Goal: Information Seeking & Learning: Learn about a topic

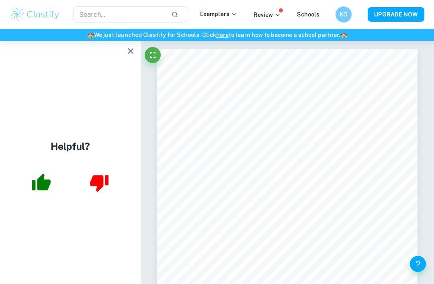
click at [39, 190] on icon "button" at bounding box center [41, 181] width 18 height 17
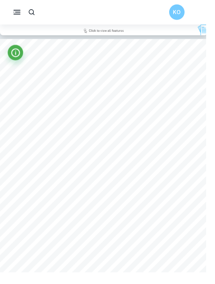
scroll to position [2372, 0]
click at [20, 51] on icon "Info" at bounding box center [16, 55] width 11 height 11
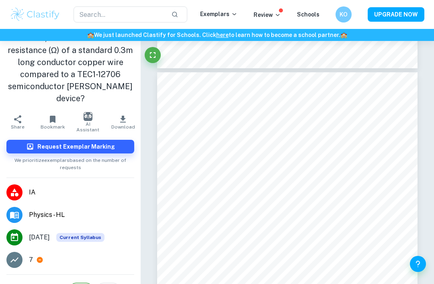
scroll to position [39, 0]
click at [29, 249] on li "7" at bounding box center [70, 260] width 141 height 22
click at [37, 257] on icon at bounding box center [39, 260] width 7 height 7
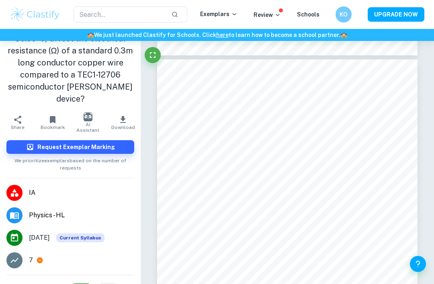
click at [421, 152] on div "Ask Clai 8 ​ / 15" at bounding box center [287, 211] width 293 height 5237
click at [271, 258] on button "button" at bounding box center [271, 262] width 10 height 12
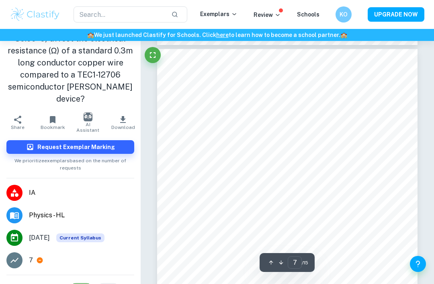
click at [278, 261] on icon "button" at bounding box center [281, 262] width 6 height 6
click at [269, 261] on icon "button" at bounding box center [271, 262] width 6 height 6
click at [267, 261] on button "button" at bounding box center [271, 262] width 10 height 12
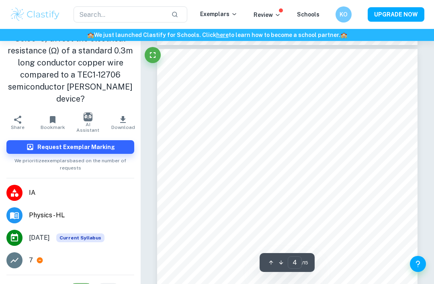
click at [266, 262] on button "button" at bounding box center [271, 262] width 10 height 12
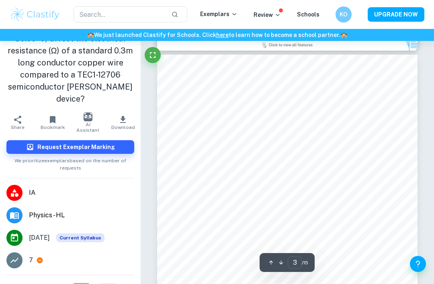
click at [266, 262] on button "button" at bounding box center [271, 262] width 10 height 12
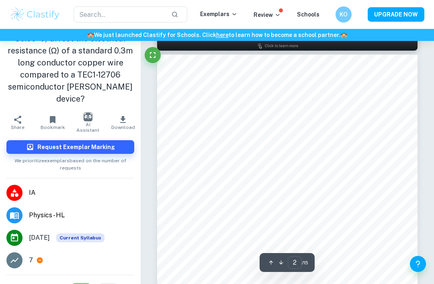
click at [267, 259] on button "button" at bounding box center [271, 262] width 10 height 12
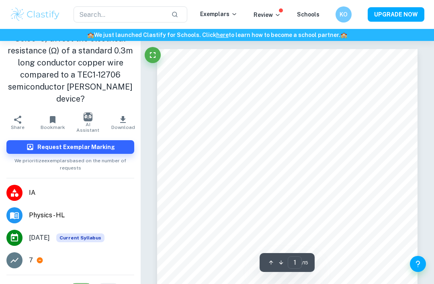
click at [88, 112] on img "button" at bounding box center [87, 116] width 9 height 9
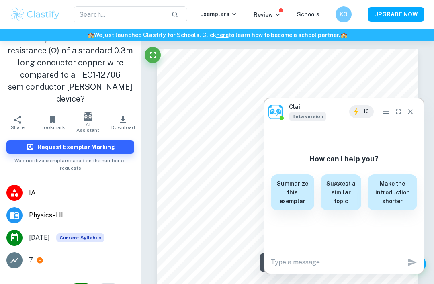
click at [414, 109] on button "Close" at bounding box center [410, 111] width 12 height 13
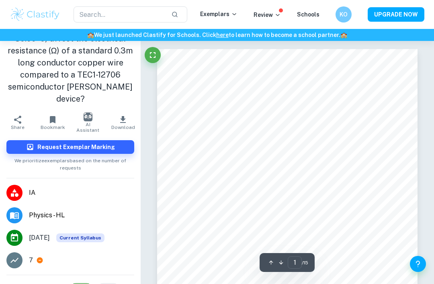
click at [150, 55] on icon "Fullscreen" at bounding box center [153, 55] width 10 height 10
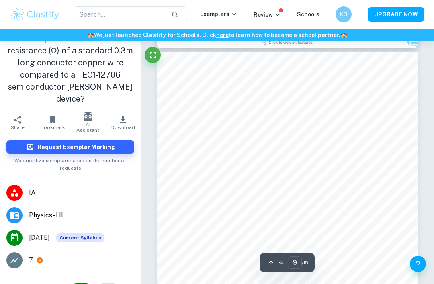
scroll to position [2850, 0]
click at [416, 269] on icon "Help and Feedback" at bounding box center [418, 264] width 10 height 10
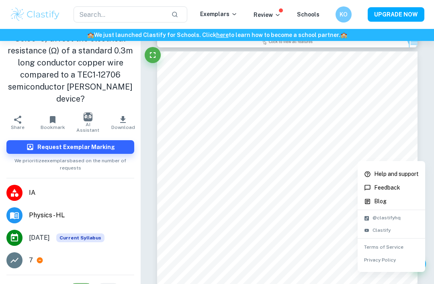
click at [415, 283] on div at bounding box center [217, 142] width 434 height 284
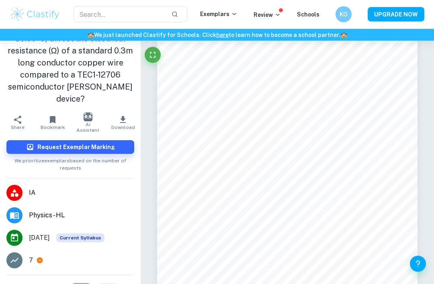
scroll to position [2875, 0]
click at [55, 124] on span "Bookmark" at bounding box center [53, 127] width 24 height 6
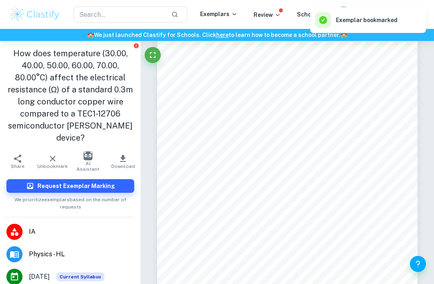
scroll to position [0, 0]
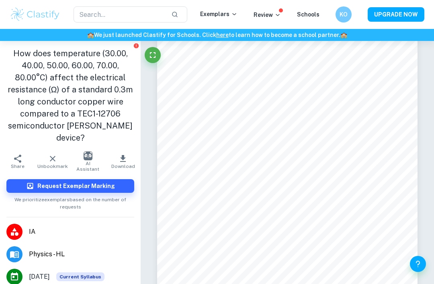
click at [121, 136] on div "How does temperature (30.00, 40.00, 50.00, 60.00, 70.00, 80.00°C) affect the el…" at bounding box center [70, 95] width 141 height 109
click at [116, 150] on button "Download" at bounding box center [123, 161] width 35 height 22
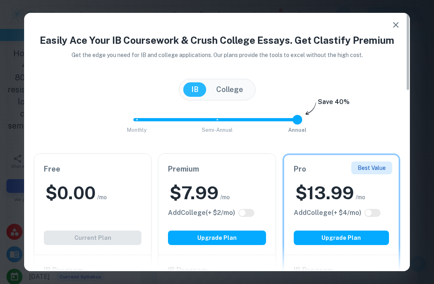
click at [397, 23] on icon "button" at bounding box center [396, 25] width 6 height 6
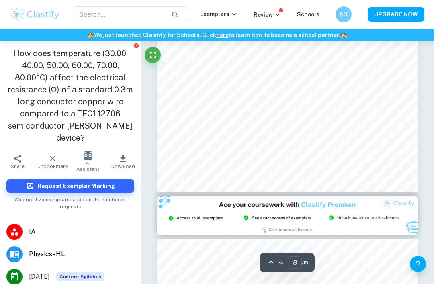
scroll to position [2662, 0]
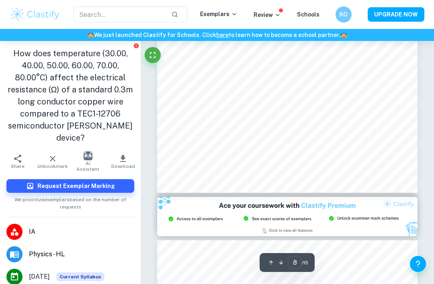
type input "1"
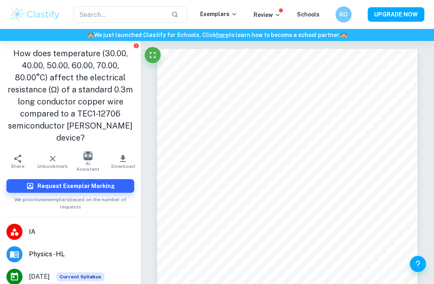
click at [83, 17] on input "text" at bounding box center [119, 14] width 92 height 16
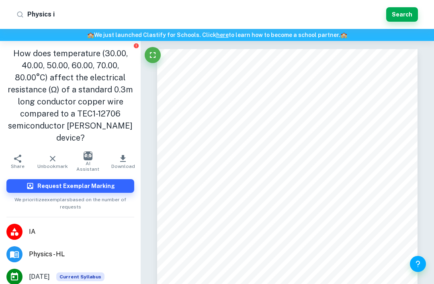
type input "Physics ia"
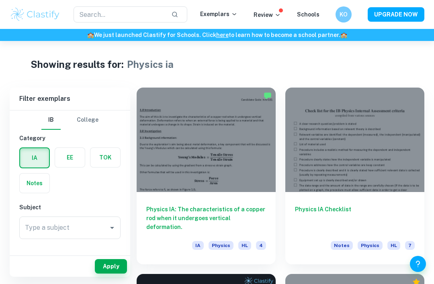
click at [67, 229] on div "Type a subject Type a subject" at bounding box center [69, 227] width 101 height 22
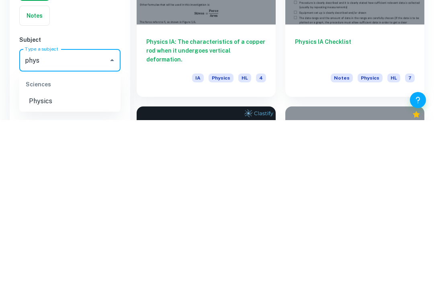
click at [35, 258] on li "Physics" at bounding box center [69, 265] width 101 height 14
type input "Physics"
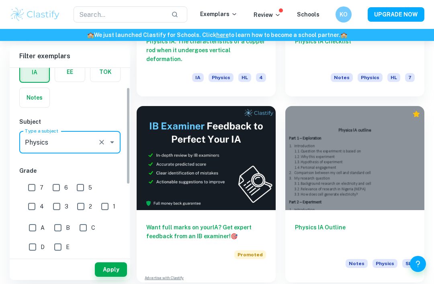
scroll to position [80, 0]
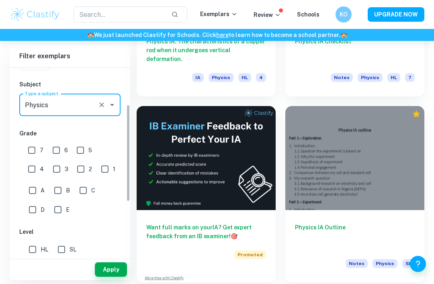
click at [58, 153] on input "6" at bounding box center [56, 150] width 16 height 16
checkbox input "true"
click at [30, 147] on input "7" at bounding box center [32, 150] width 16 height 16
checkbox input "true"
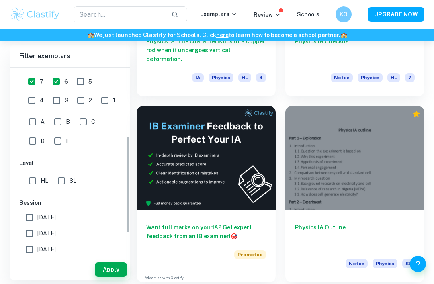
click at [32, 176] on input "HL" at bounding box center [32, 181] width 16 height 16
checkbox input "true"
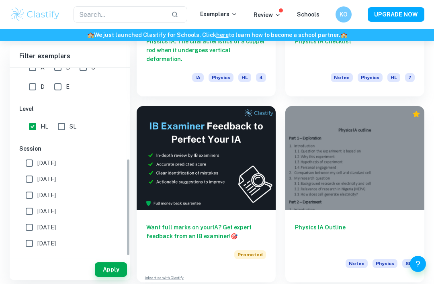
scroll to position [204, 0]
click at [32, 178] on input "[DATE]" at bounding box center [29, 178] width 16 height 16
checkbox input "false"
click at [30, 193] on input "[DATE]" at bounding box center [29, 194] width 16 height 16
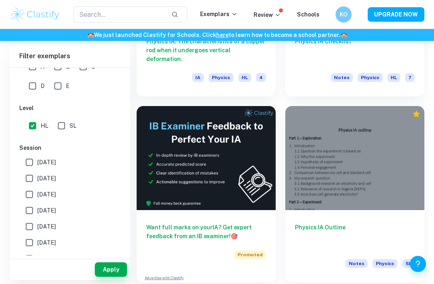
checkbox input "true"
click at [32, 179] on input "[DATE]" at bounding box center [29, 178] width 16 height 16
checkbox input "true"
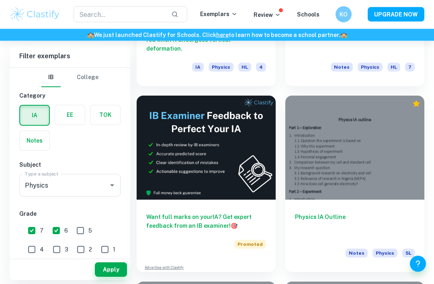
scroll to position [170, 0]
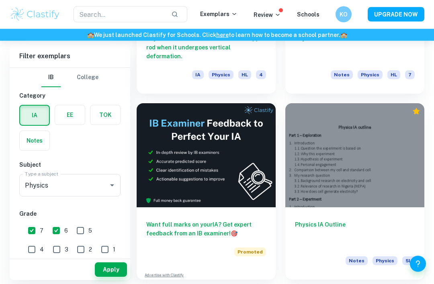
click at [103, 277] on button "Apply" at bounding box center [111, 269] width 32 height 14
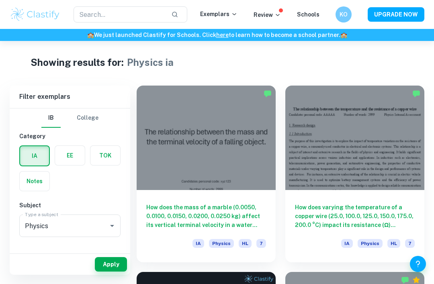
scroll to position [7, 0]
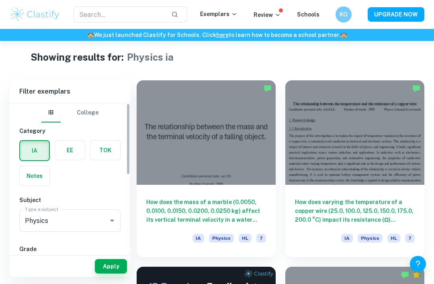
click at [33, 158] on label "button" at bounding box center [34, 150] width 29 height 19
click at [0, 0] on input "radio" at bounding box center [0, 0] width 0 height 0
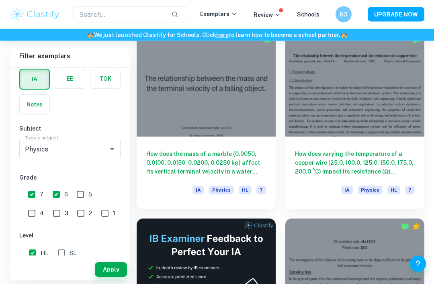
scroll to position [57, 0]
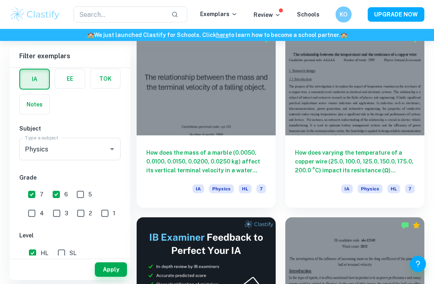
click at [111, 277] on button "Apply" at bounding box center [111, 269] width 32 height 14
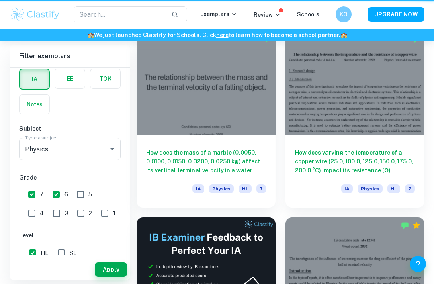
scroll to position [0, 0]
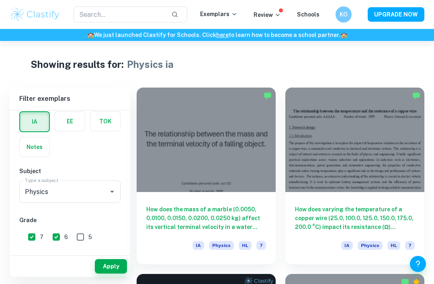
click at [231, 13] on p "Exemplars" at bounding box center [218, 14] width 37 height 9
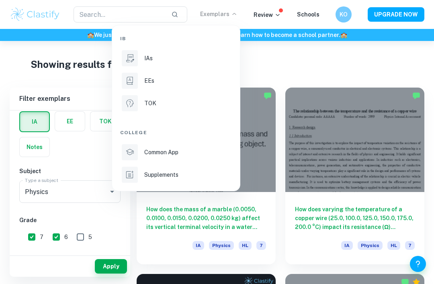
click at [174, 58] on div "IAs" at bounding box center [187, 58] width 86 height 9
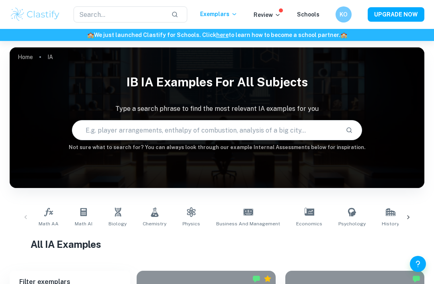
click at [176, 128] on input "text" at bounding box center [205, 130] width 267 height 22
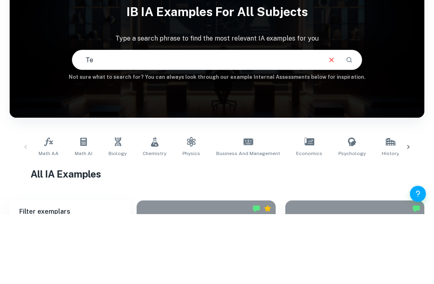
type input "T"
type input "Insulation"
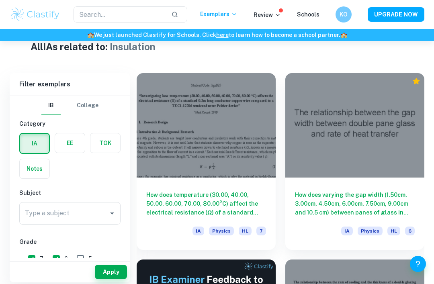
scroll to position [200, 0]
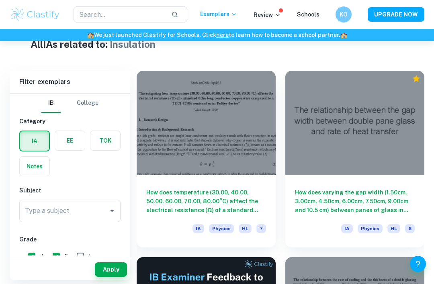
click at [398, 115] on div at bounding box center [354, 123] width 139 height 104
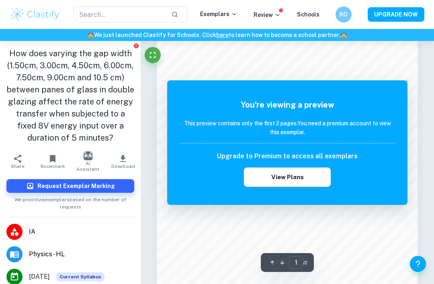
scroll to position [534, 0]
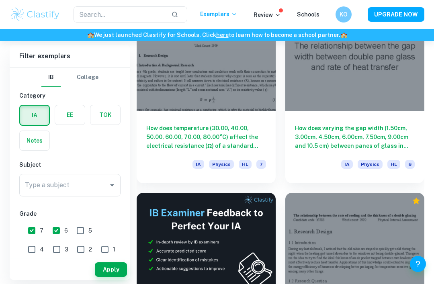
scroll to position [264, 0]
click at [58, 237] on input "6" at bounding box center [56, 230] width 16 height 16
checkbox input "false"
click at [32, 232] on input "7" at bounding box center [32, 230] width 16 height 16
checkbox input "false"
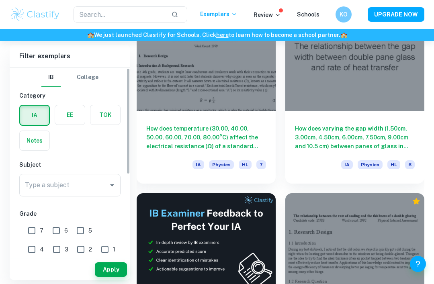
click at [97, 250] on input "1" at bounding box center [105, 249] width 16 height 16
checkbox input "true"
click at [73, 248] on input "2" at bounding box center [81, 249] width 16 height 16
checkbox input "true"
click at [49, 253] on input "3" at bounding box center [57, 249] width 16 height 16
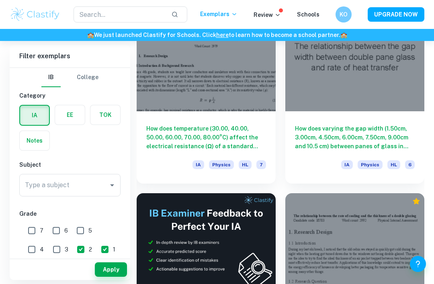
checkbox input "true"
click at [116, 277] on button "Apply" at bounding box center [111, 269] width 32 height 14
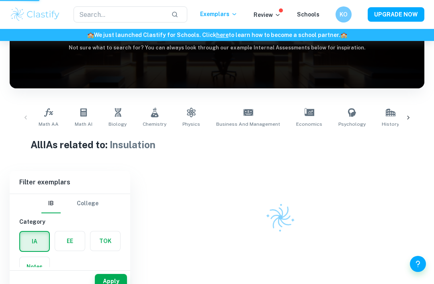
scroll to position [88, 0]
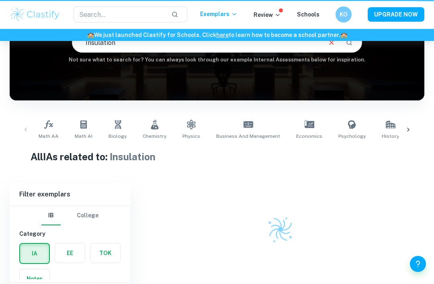
type input "Insulation"
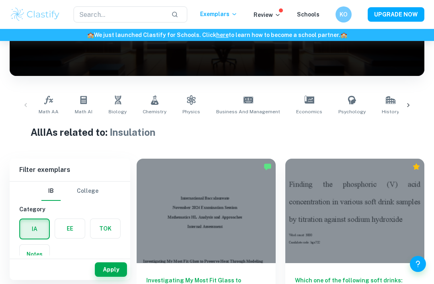
scroll to position [112, 0]
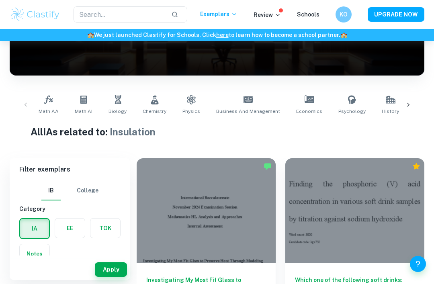
click at [181, 107] on link "Physics" at bounding box center [191, 105] width 24 height 26
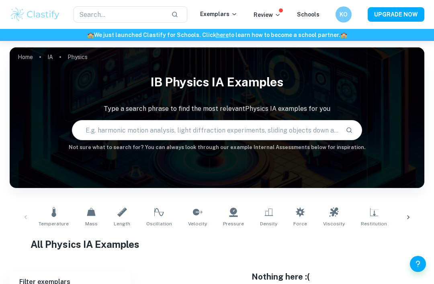
click at [198, 130] on input "text" at bounding box center [205, 130] width 267 height 22
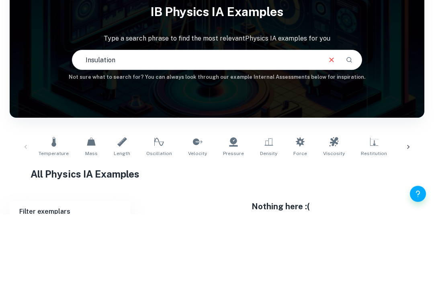
type input "Insulation"
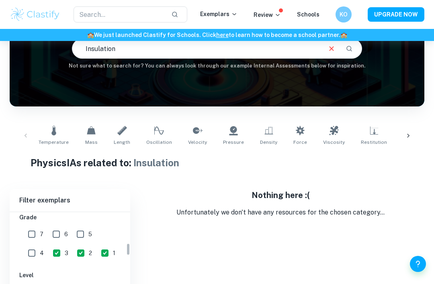
scroll to position [142, 0]
click at [97, 253] on input "1" at bounding box center [105, 251] width 16 height 16
checkbox input "false"
click at [73, 254] on input "2" at bounding box center [81, 251] width 16 height 16
checkbox input "false"
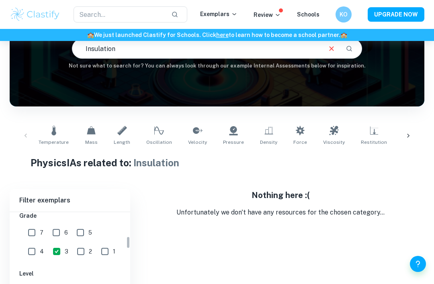
click at [49, 257] on input "3" at bounding box center [57, 251] width 16 height 16
checkbox input "false"
click at [40, 243] on input "4" at bounding box center [32, 251] width 16 height 16
checkbox input "true"
click at [83, 232] on input "5" at bounding box center [80, 232] width 16 height 16
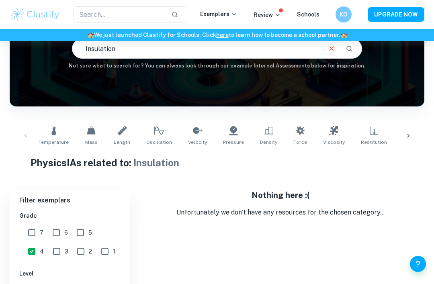
checkbox input "true"
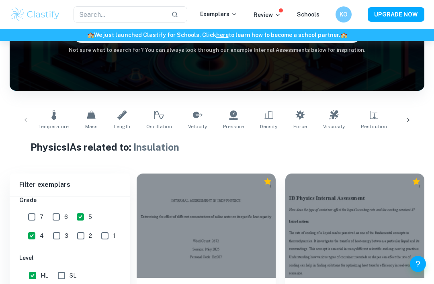
scroll to position [175, 0]
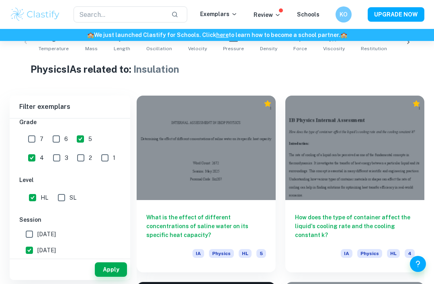
click at [63, 200] on input "SL" at bounding box center [61, 197] width 16 height 16
checkbox input "true"
click at [30, 253] on input "[DATE]" at bounding box center [29, 250] width 16 height 16
click at [29, 253] on input "[DATE]" at bounding box center [29, 250] width 16 height 16
checkbox input "true"
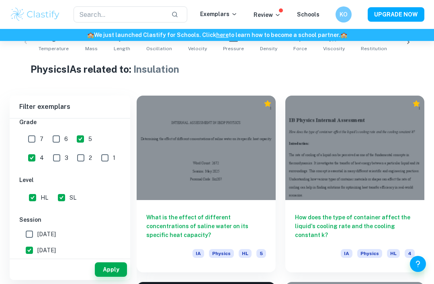
click at [28, 266] on input "[DATE]" at bounding box center [29, 266] width 16 height 16
checkbox input "true"
click at [30, 251] on input "[DATE]" at bounding box center [29, 250] width 16 height 16
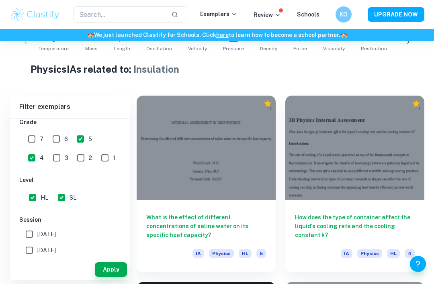
checkbox input "true"
click at [28, 268] on input "[DATE]" at bounding box center [29, 266] width 16 height 16
checkbox input "false"
click at [28, 250] on input "[DATE]" at bounding box center [29, 250] width 16 height 16
checkbox input "false"
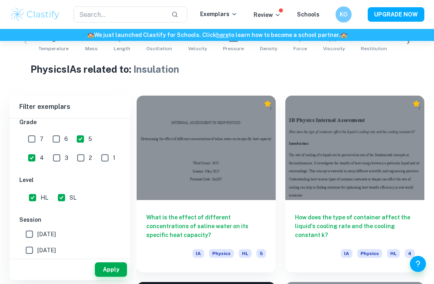
click at [49, 159] on input "3" at bounding box center [57, 158] width 16 height 16
checkbox input "false"
click at [97, 158] on input "1" at bounding box center [105, 158] width 16 height 16
checkbox input "true"
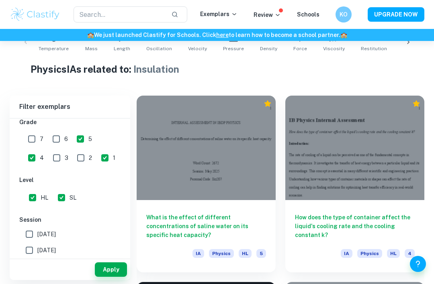
click at [73, 155] on input "2" at bounding box center [81, 158] width 16 height 16
checkbox input "true"
click at [49, 161] on input "3" at bounding box center [57, 158] width 16 height 16
checkbox input "true"
click at [80, 138] on input "5" at bounding box center [80, 139] width 16 height 16
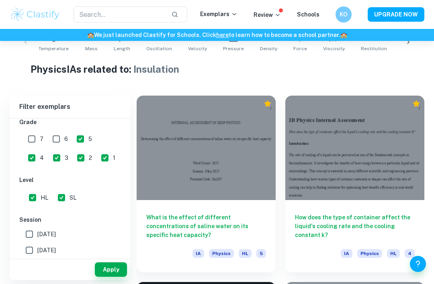
checkbox input "false"
click at [108, 277] on button "Apply" at bounding box center [111, 269] width 32 height 14
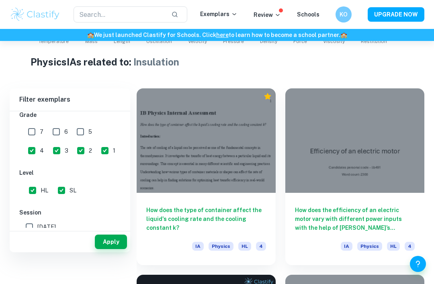
scroll to position [191, 0]
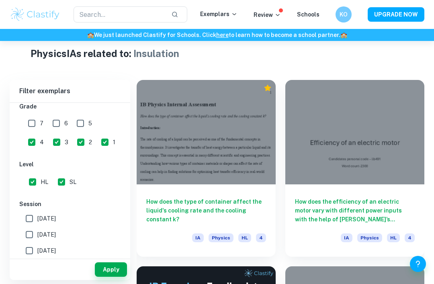
click at [62, 183] on input "SL" at bounding box center [61, 182] width 16 height 16
checkbox input "false"
click at [108, 277] on button "Apply" at bounding box center [111, 269] width 32 height 14
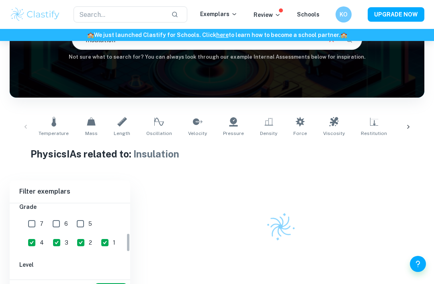
scroll to position [81, 0]
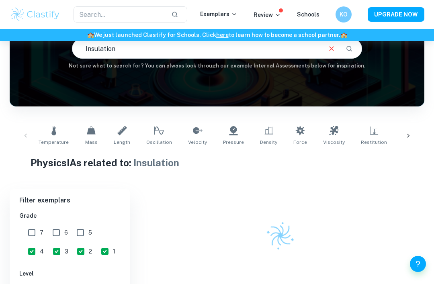
click at [40, 243] on input "4" at bounding box center [32, 251] width 16 height 16
checkbox input "false"
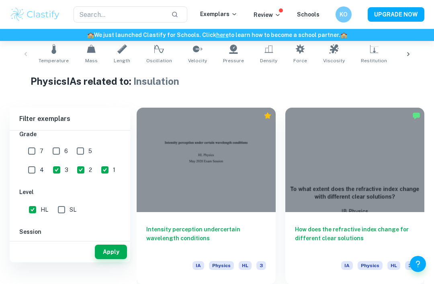
scroll to position [185, 0]
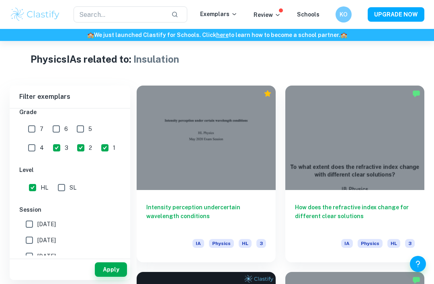
click at [97, 149] on input "1" at bounding box center [105, 148] width 16 height 16
checkbox input "false"
click at [73, 151] on input "2" at bounding box center [81, 148] width 16 height 16
checkbox input "false"
click at [49, 152] on input "3" at bounding box center [57, 148] width 16 height 16
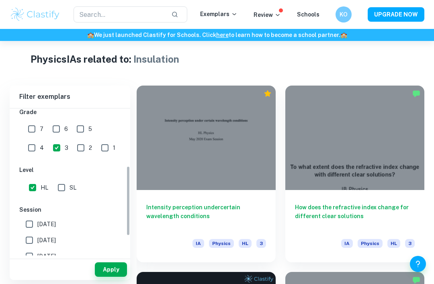
checkbox input "false"
click at [38, 132] on input "7" at bounding box center [32, 129] width 16 height 16
checkbox input "true"
click at [55, 133] on input "6" at bounding box center [56, 129] width 16 height 16
checkbox input "true"
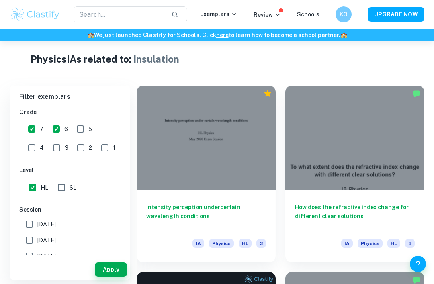
click at [113, 277] on button "Apply" at bounding box center [111, 269] width 32 height 14
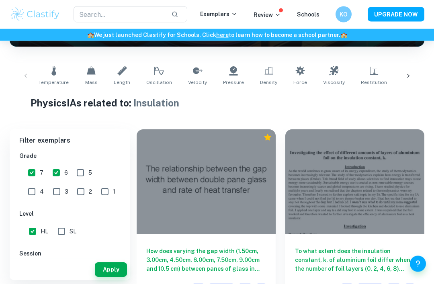
scroll to position [141, 0]
click at [384, 162] on div at bounding box center [354, 181] width 139 height 104
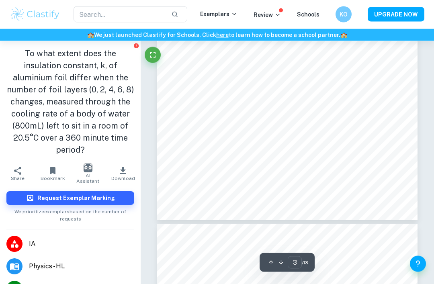
scroll to position [937, 0]
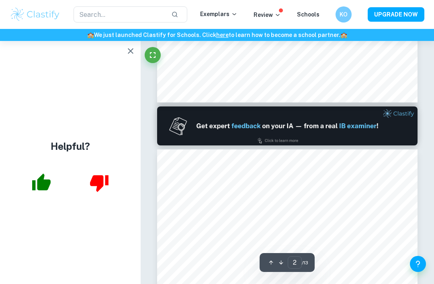
type input "1"
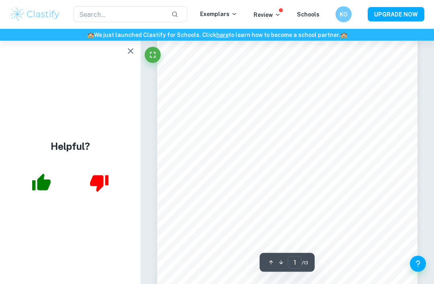
scroll to position [0, 0]
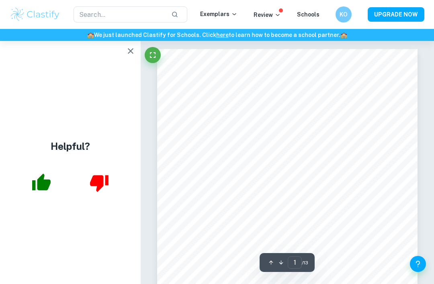
click at [135, 57] on button "button" at bounding box center [130, 51] width 16 height 16
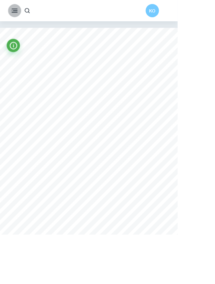
click at [18, 15] on icon "button" at bounding box center [18, 13] width 10 height 10
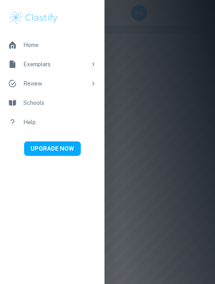
click at [136, 136] on div at bounding box center [107, 142] width 215 height 284
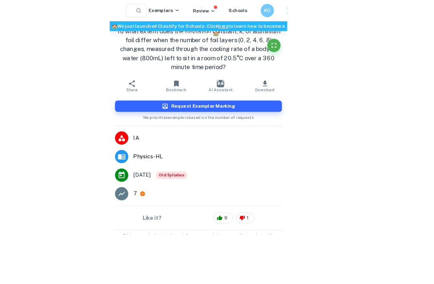
scroll to position [54, 0]
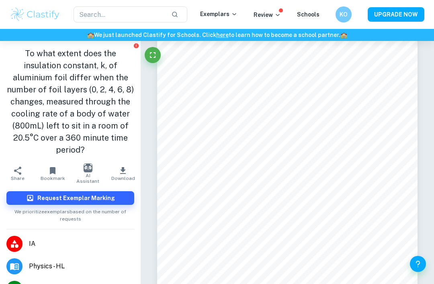
click at [57, 166] on icon "button" at bounding box center [53, 171] width 10 height 10
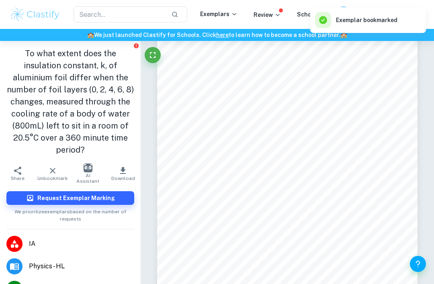
click at [377, 17] on div "Exemplar bookmarked" at bounding box center [356, 20] width 82 height 16
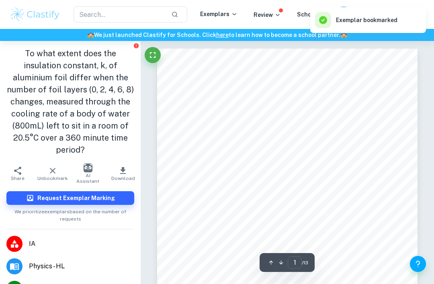
scroll to position [1, 0]
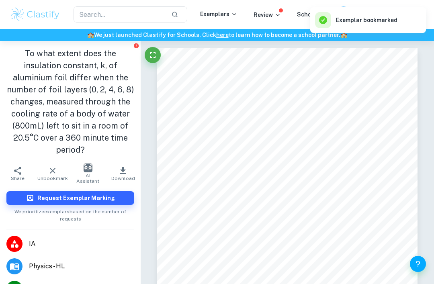
click at [278, 12] on icon at bounding box center [277, 15] width 6 height 6
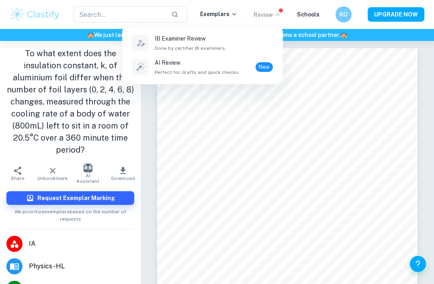
click at [275, 17] on div at bounding box center [217, 142] width 434 height 284
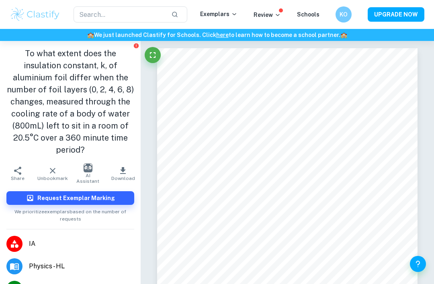
click at [350, 11] on div "KO" at bounding box center [343, 14] width 16 height 16
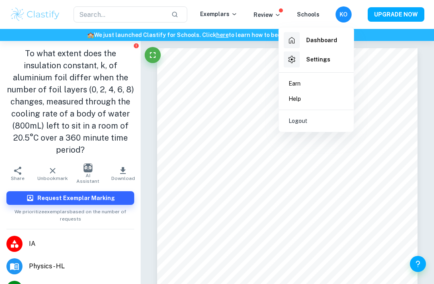
click at [337, 37] on li "Dashboard" at bounding box center [316, 40] width 68 height 19
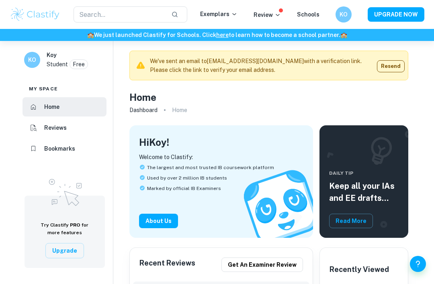
click at [49, 147] on h6 "Bookmarks" at bounding box center [59, 148] width 31 height 9
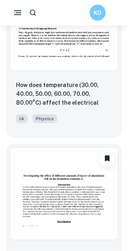
scroll to position [94, 0]
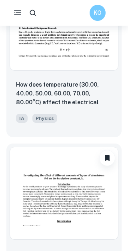
click at [76, 218] on img at bounding box center [64, 193] width 109 height 93
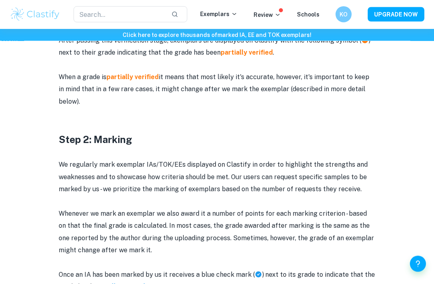
scroll to position [680, 0]
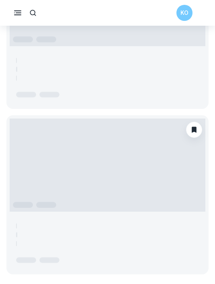
scroll to position [26, 0]
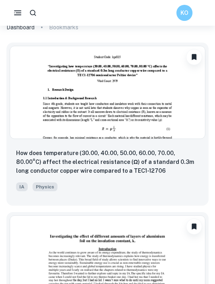
click at [31, 81] on img at bounding box center [108, 92] width 196 height 93
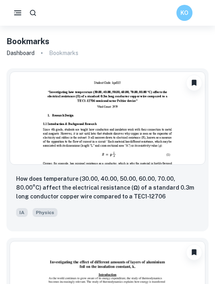
click at [77, 269] on img at bounding box center [108, 287] width 196 height 93
click at [41, 258] on img at bounding box center [108, 287] width 196 height 93
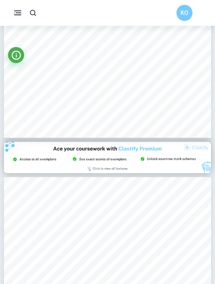
scroll to position [447, 0]
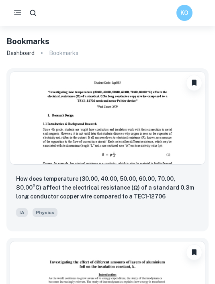
click at [52, 118] on img at bounding box center [108, 117] width 196 height 93
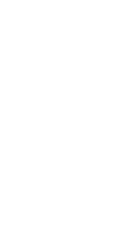
scroll to position [591, 0]
